Goal: Complete application form: Complete application form

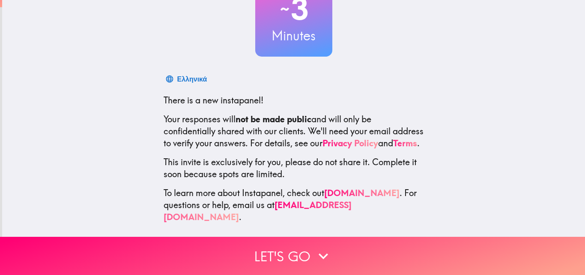
scroll to position [82, 0]
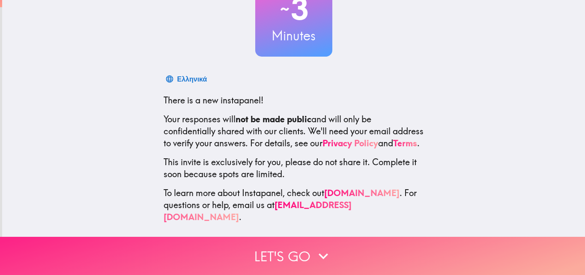
click at [282, 251] on button "Let's go" at bounding box center [292, 255] width 585 height 38
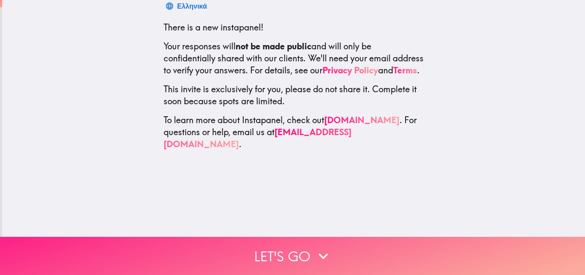
scroll to position [0, 0]
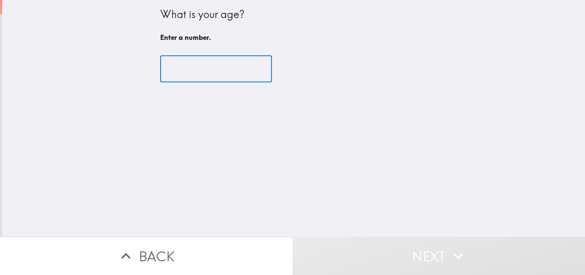
click at [205, 73] on input "number" at bounding box center [216, 69] width 112 height 27
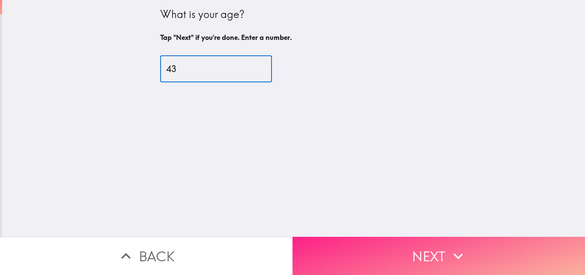
type input "43"
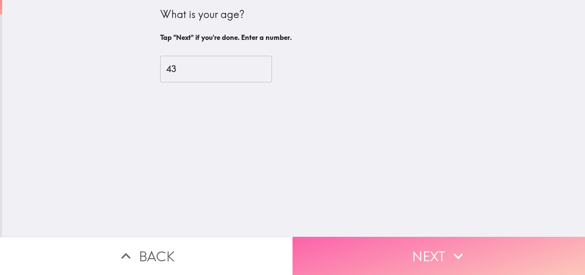
click at [361, 244] on button "Next" at bounding box center [439, 255] width 293 height 38
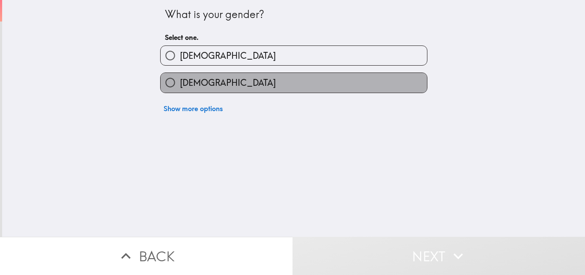
click at [287, 77] on label "[DEMOGRAPHIC_DATA]" at bounding box center [294, 82] width 266 height 19
click at [180, 77] on input "[DEMOGRAPHIC_DATA]" at bounding box center [170, 82] width 19 height 19
radio input "true"
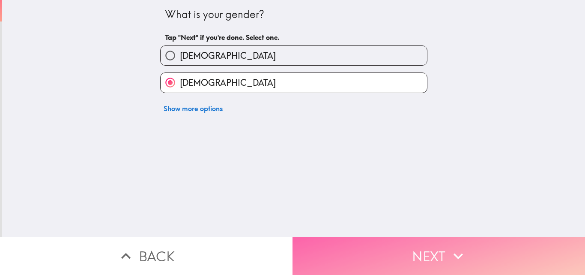
click at [340, 236] on button "Next" at bounding box center [439, 255] width 293 height 38
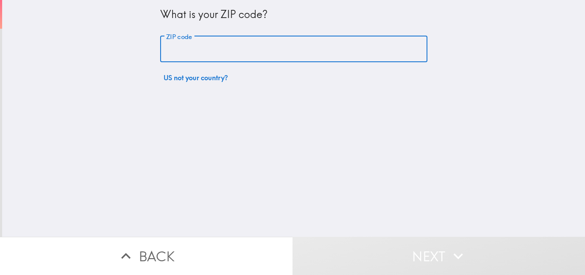
click at [274, 48] on input "ZIP code" at bounding box center [293, 49] width 267 height 27
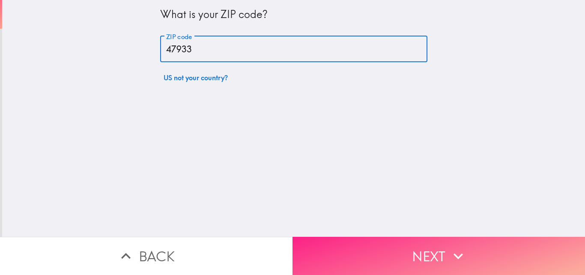
type input "47933"
click at [359, 248] on button "Next" at bounding box center [439, 255] width 293 height 38
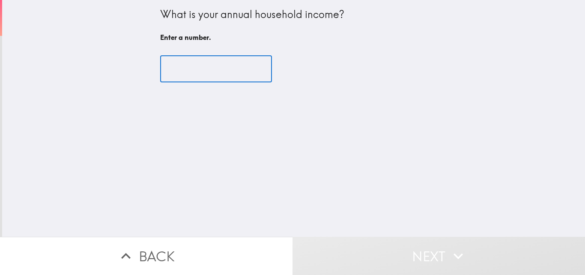
click at [216, 75] on input "number" at bounding box center [216, 69] width 112 height 27
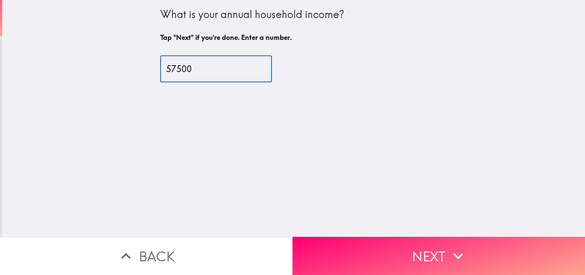
type input "57500"
click at [367, 225] on div "What is your annual household income? Tap "Next" if you're done. Enter a number…" at bounding box center [293, 118] width 583 height 236
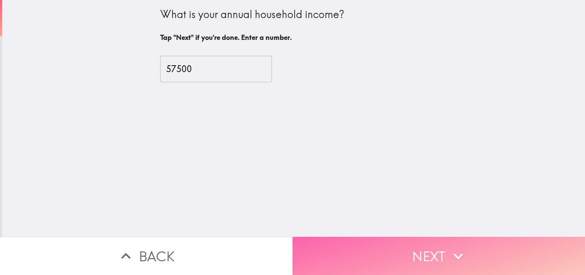
click at [370, 242] on button "Next" at bounding box center [439, 255] width 293 height 38
